Goal: Task Accomplishment & Management: Manage account settings

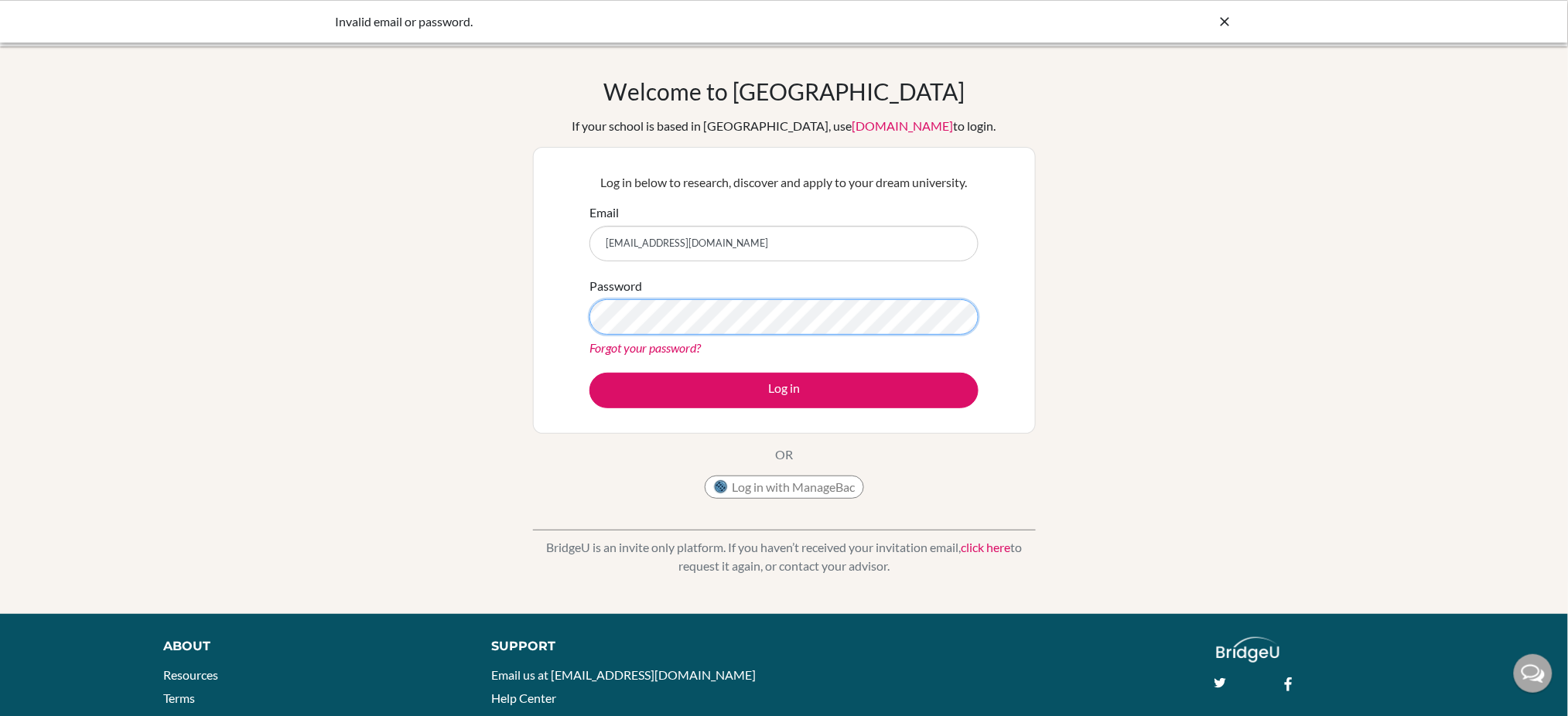
click at [589, 373] on button "Log in" at bounding box center [784, 390] width 389 height 35
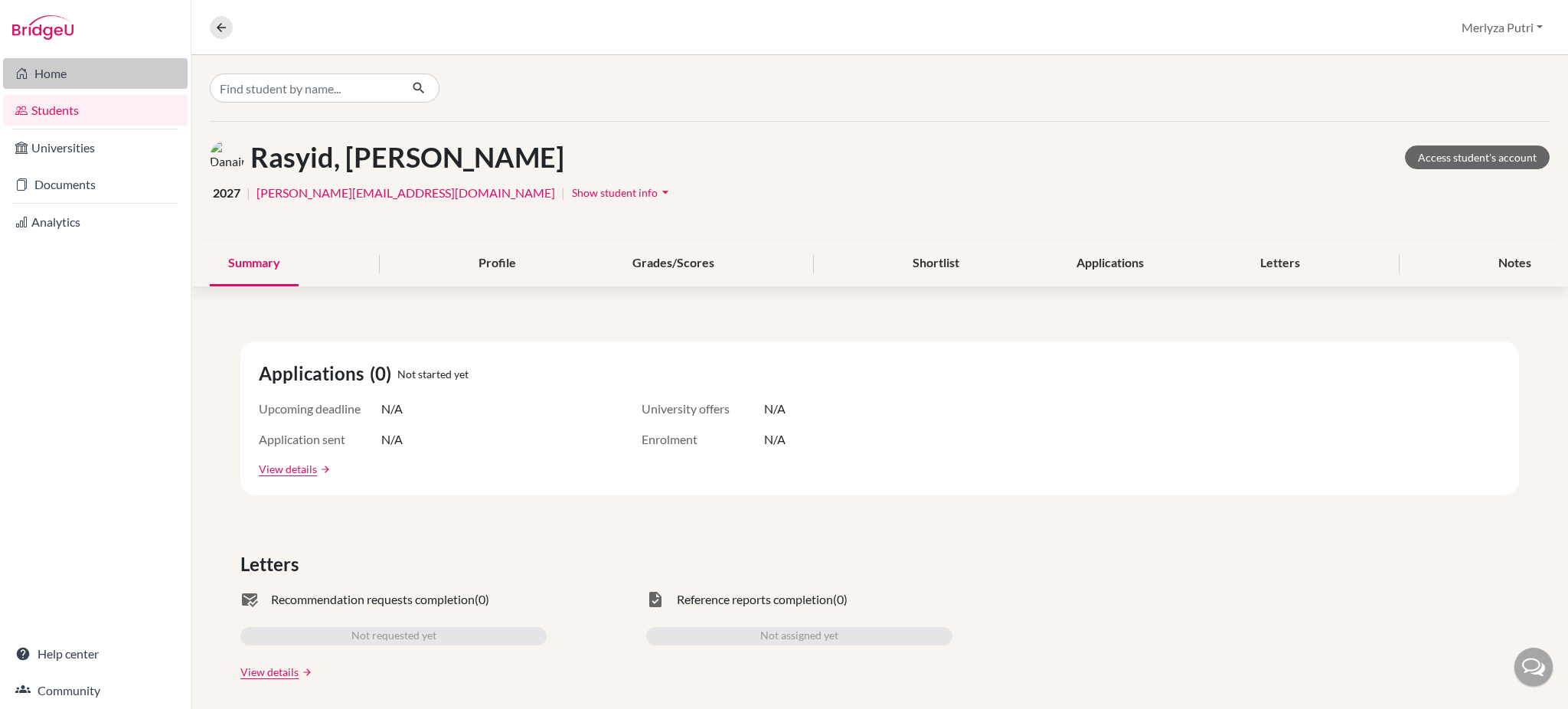
click at [81, 84] on link "Home" at bounding box center [96, 73] width 185 height 31
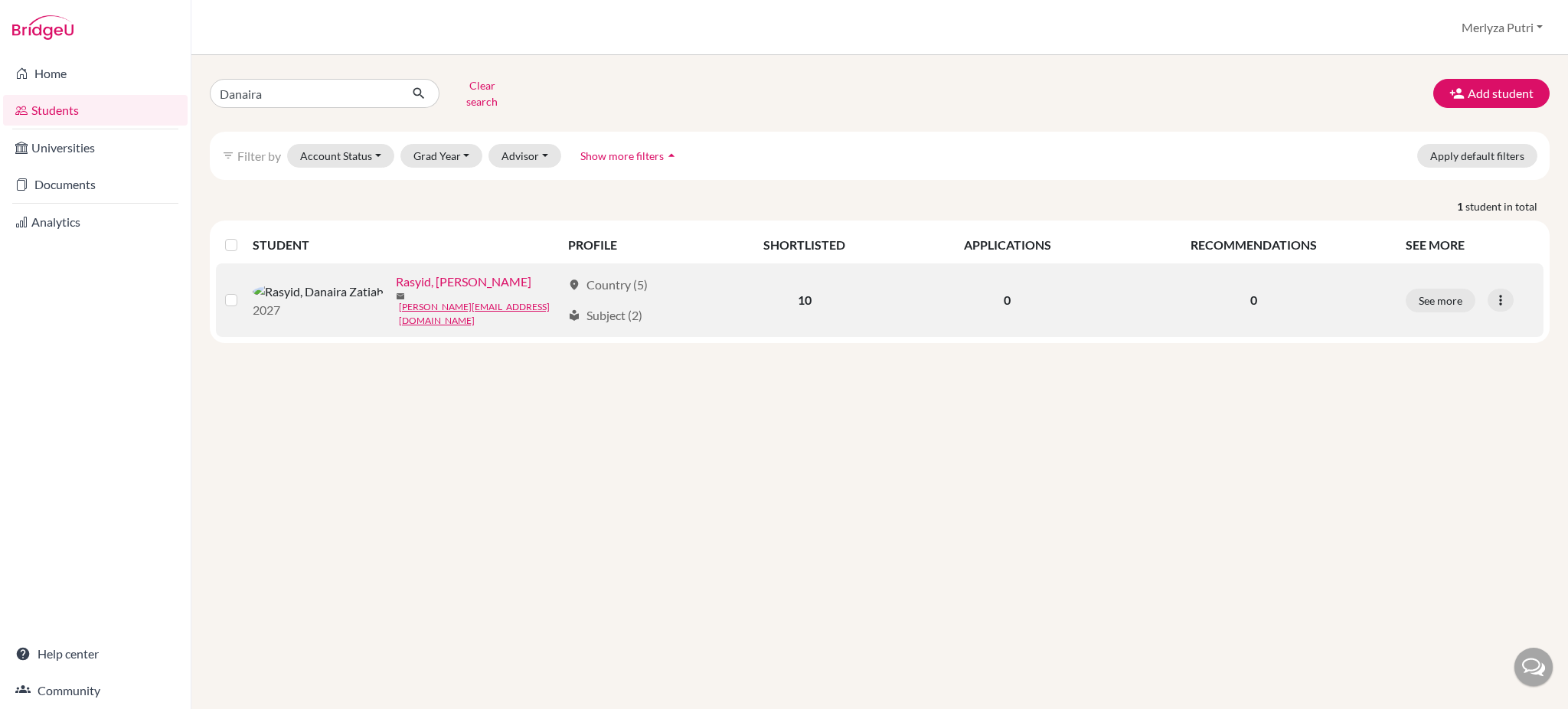
click at [396, 278] on link "Rasyid, Danaira Zatiah" at bounding box center [463, 282] width 135 height 18
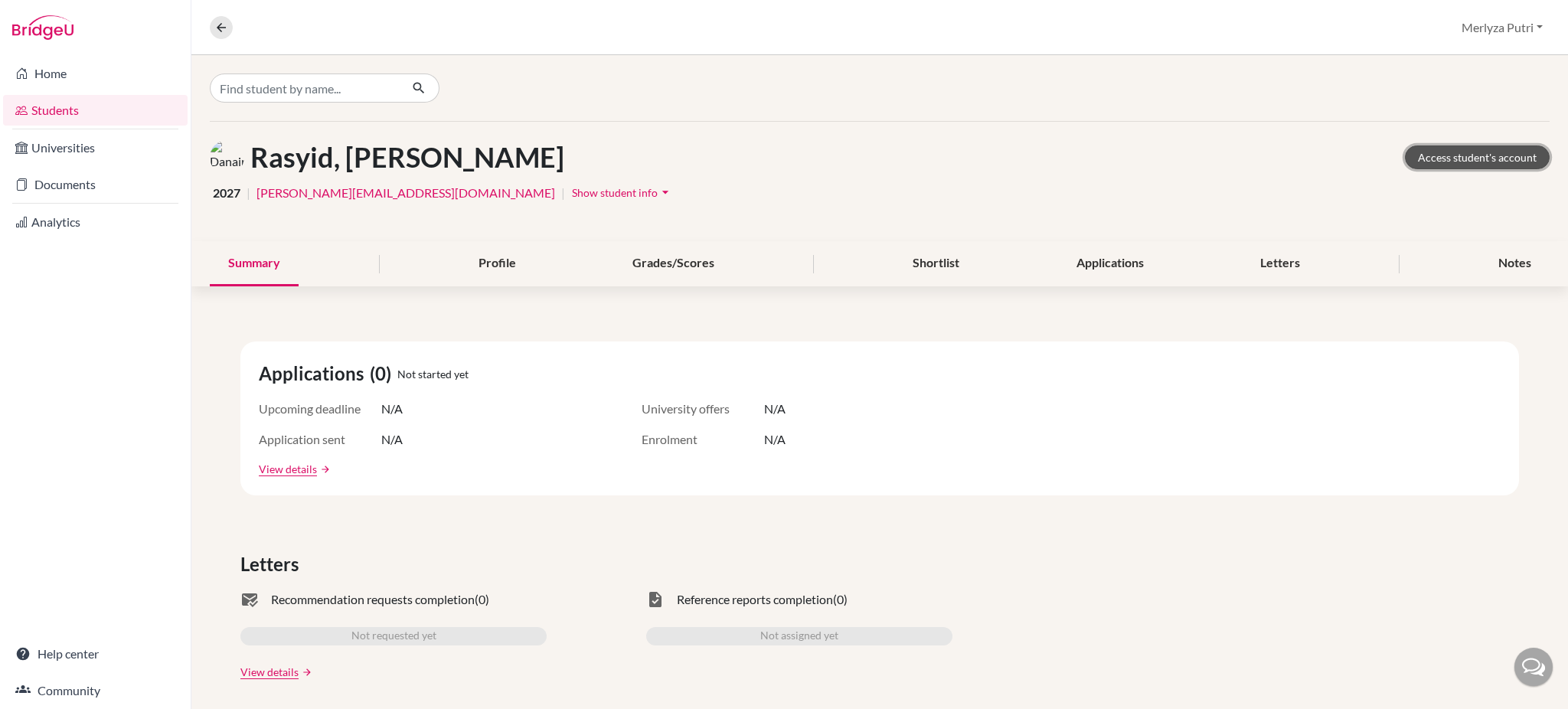
click at [1456, 157] on link "Access student's account" at bounding box center [1477, 157] width 145 height 24
